Goal: Task Accomplishment & Management: Manage account settings

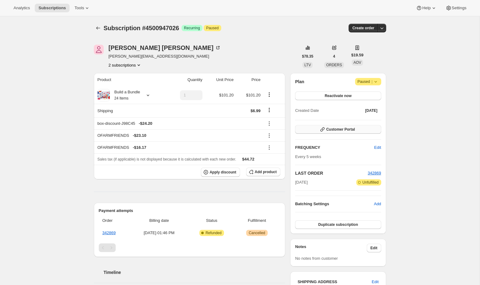
click at [331, 127] on span "Customer Portal" at bounding box center [340, 129] width 29 height 5
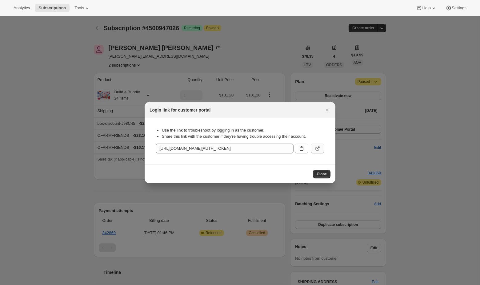
click at [317, 146] on icon ":r1c:" at bounding box center [318, 148] width 6 height 6
click at [223, 41] on div at bounding box center [240, 142] width 480 height 285
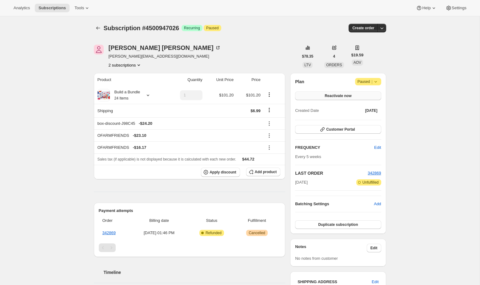
click at [314, 94] on button "Reactivate now" at bounding box center [338, 95] width 86 height 9
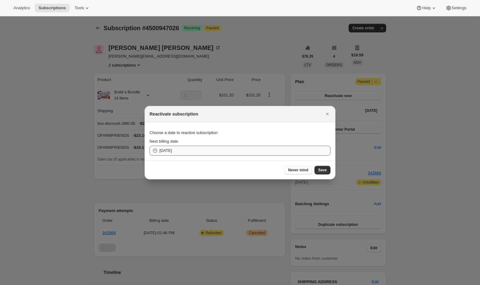
click at [296, 155] on section "Choose a date to reactive subscription Next billing date [DATE]" at bounding box center [240, 141] width 191 height 38
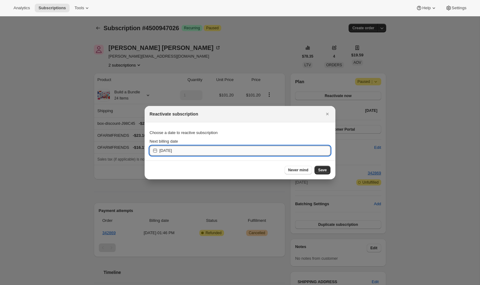
click at [280, 152] on input "[DATE]" at bounding box center [244, 151] width 171 height 10
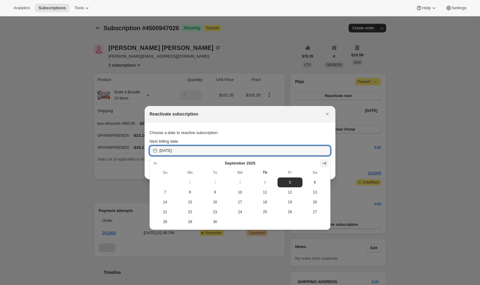
click at [321, 163] on button "Show next month, October 2025" at bounding box center [324, 163] width 9 height 9
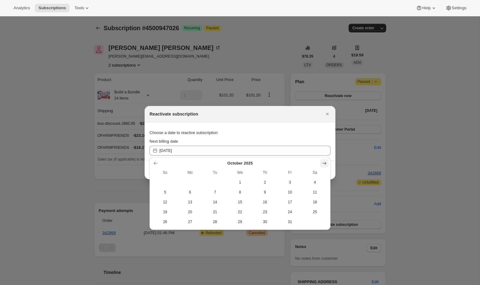
click at [321, 163] on button "Show next month, November 2025" at bounding box center [324, 163] width 9 height 9
click at [321, 163] on button "Show next month, January 2026" at bounding box center [324, 163] width 9 height 9
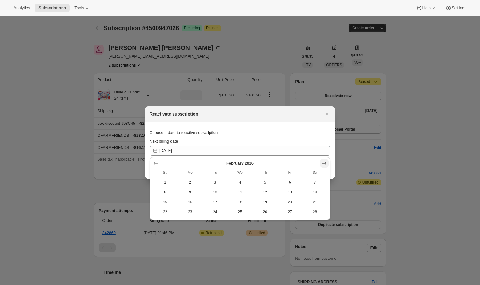
click at [321, 163] on button "Show next month, March 2026" at bounding box center [324, 163] width 9 height 9
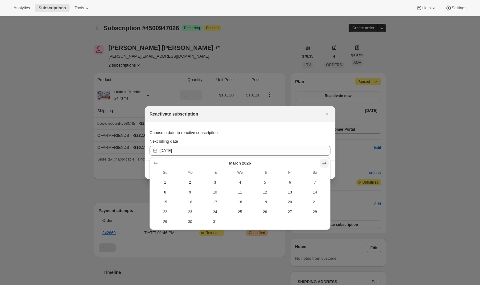
click at [321, 163] on button "Show next month, April 2026" at bounding box center [324, 163] width 9 height 9
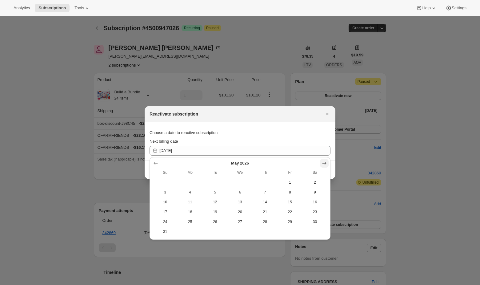
click at [321, 163] on button "Show next month, June 2026" at bounding box center [324, 163] width 9 height 9
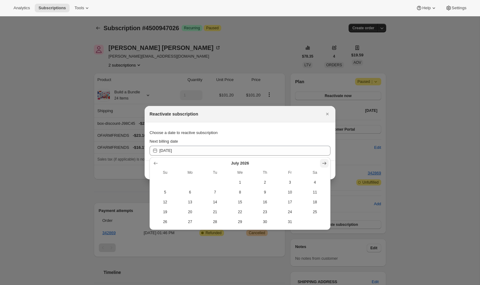
click at [321, 163] on button "Show next month, August 2026" at bounding box center [324, 163] width 9 height 9
click at [316, 182] on span "3" at bounding box center [315, 182] width 20 height 5
type input "[DATE]"
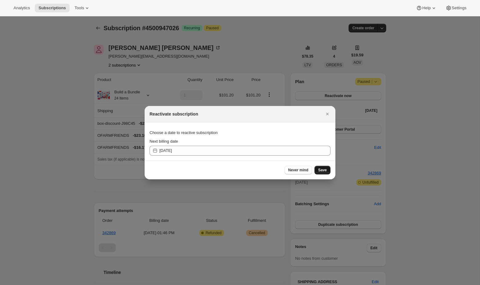
click at [317, 166] on button "Save" at bounding box center [323, 170] width 16 height 9
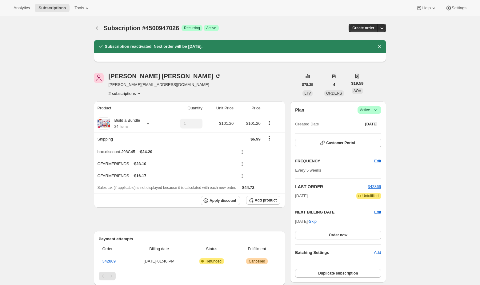
click at [354, 147] on div "Customer Portal" at bounding box center [338, 142] width 86 height 9
click at [344, 142] on span "Customer Portal" at bounding box center [340, 142] width 29 height 5
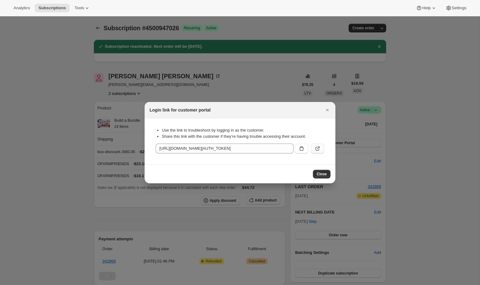
click at [315, 149] on icon ":r5m:" at bounding box center [318, 148] width 6 height 6
